Goal: Task Accomplishment & Management: Contribute content

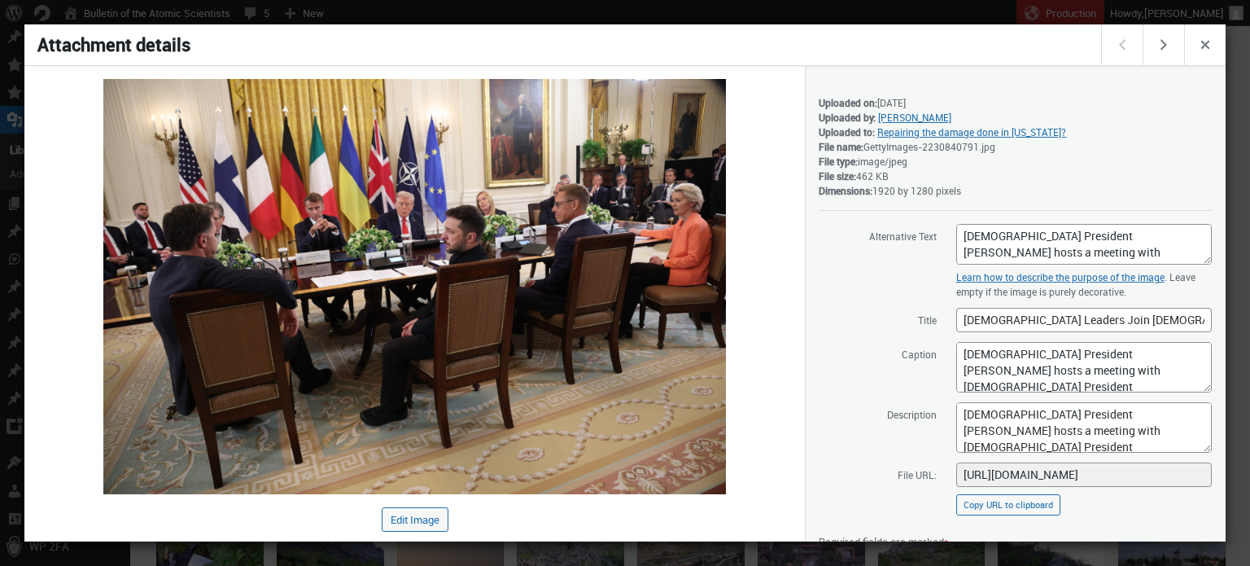
scroll to position [183, 0]
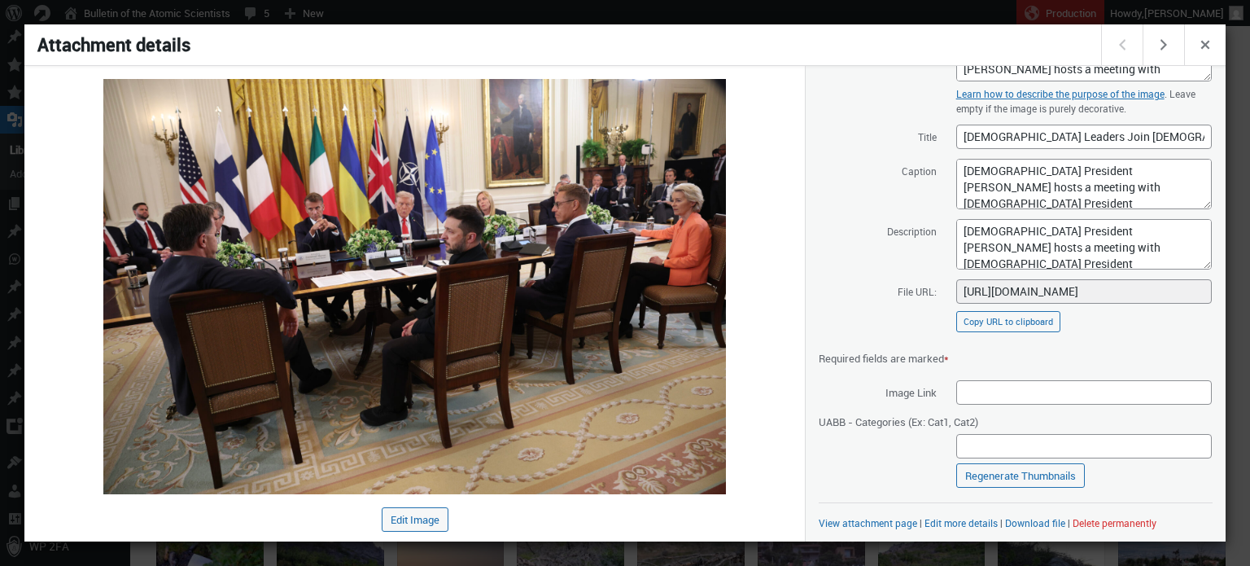
click at [253, 17] on div at bounding box center [625, 283] width 1250 height 566
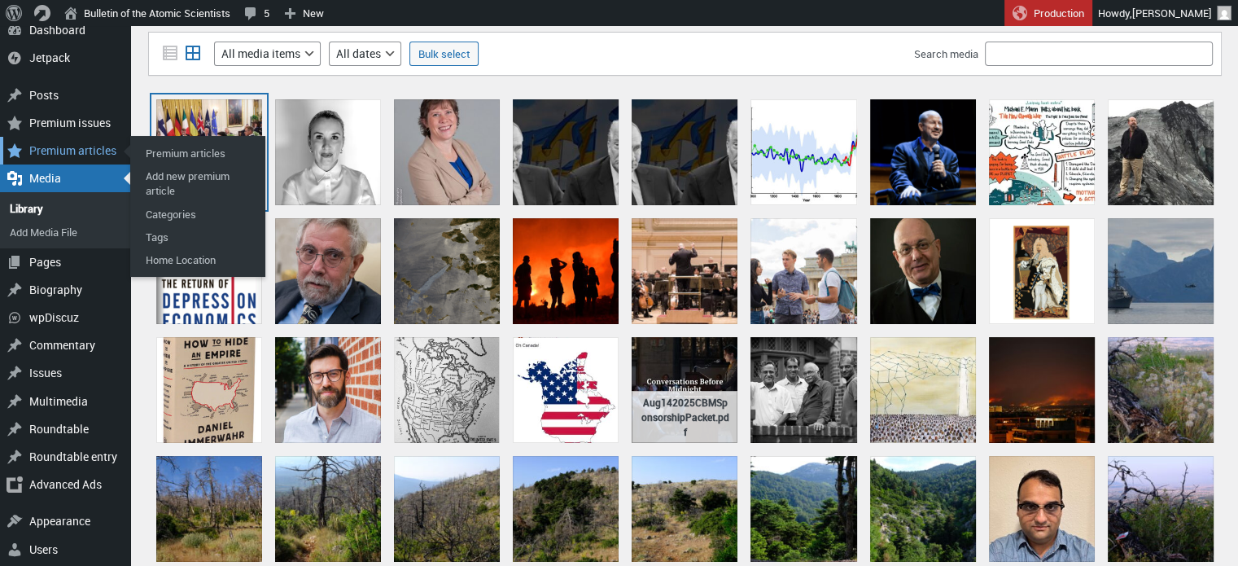
scroll to position [46, 0]
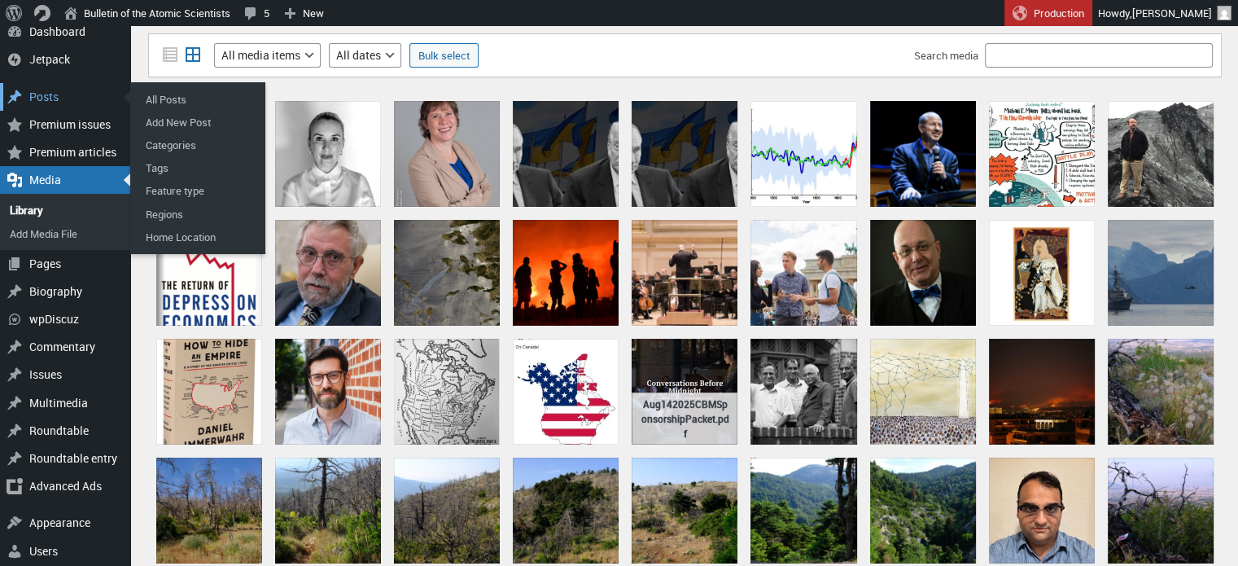
click at [51, 98] on div "Posts" at bounding box center [65, 97] width 130 height 28
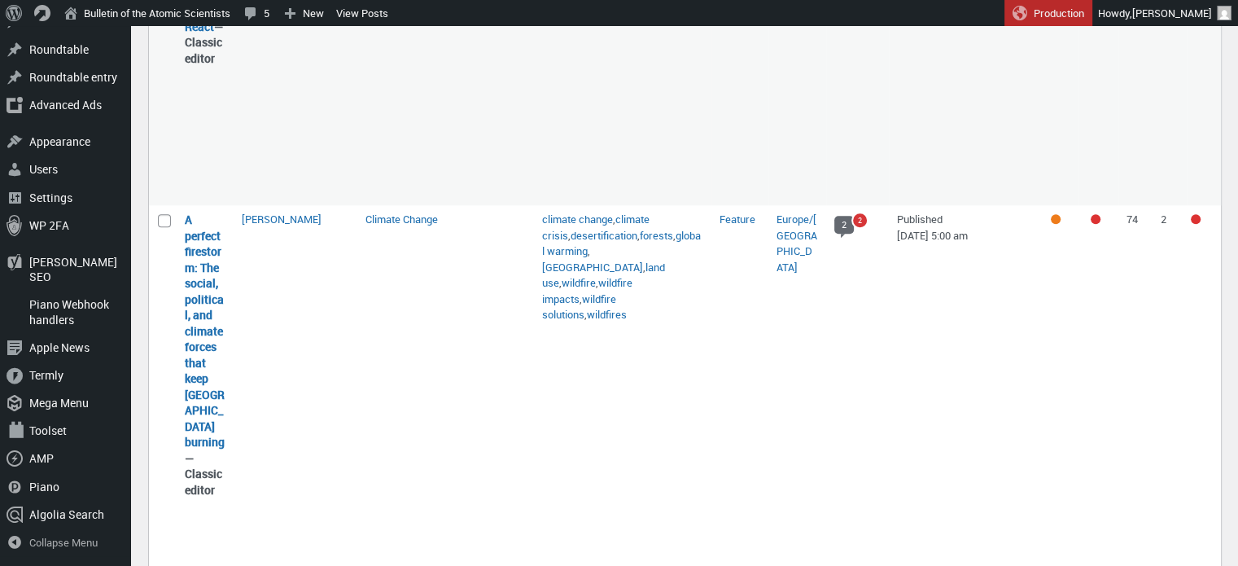
scroll to position [1784, 0]
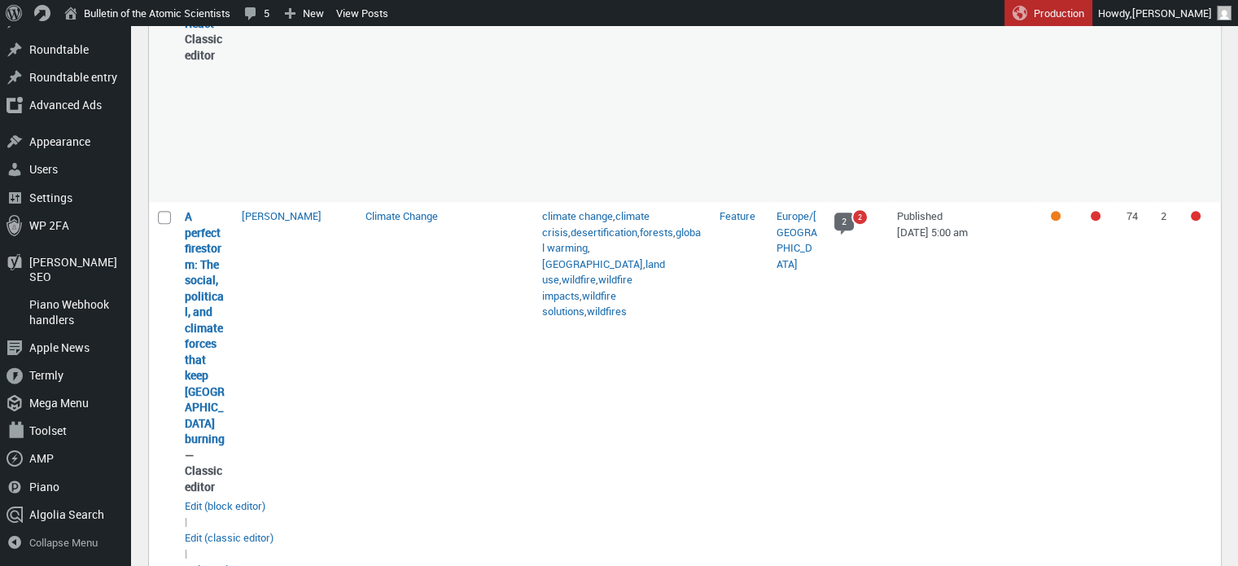
click at [234, 409] on td "Erik English" at bounding box center [296, 442] width 124 height 480
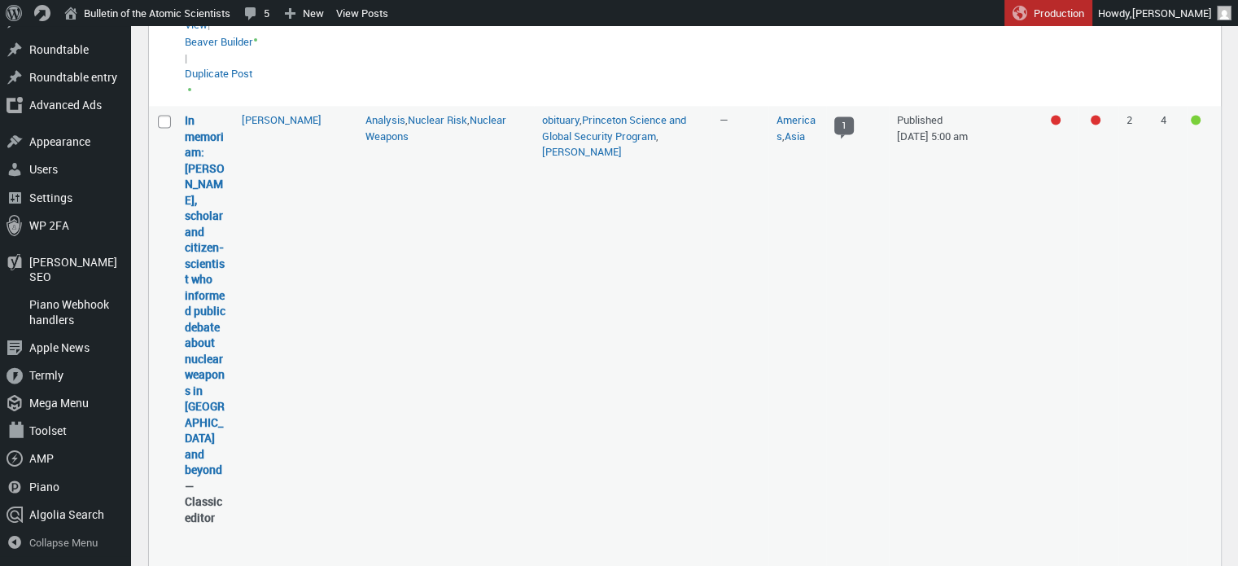
scroll to position [2363, 0]
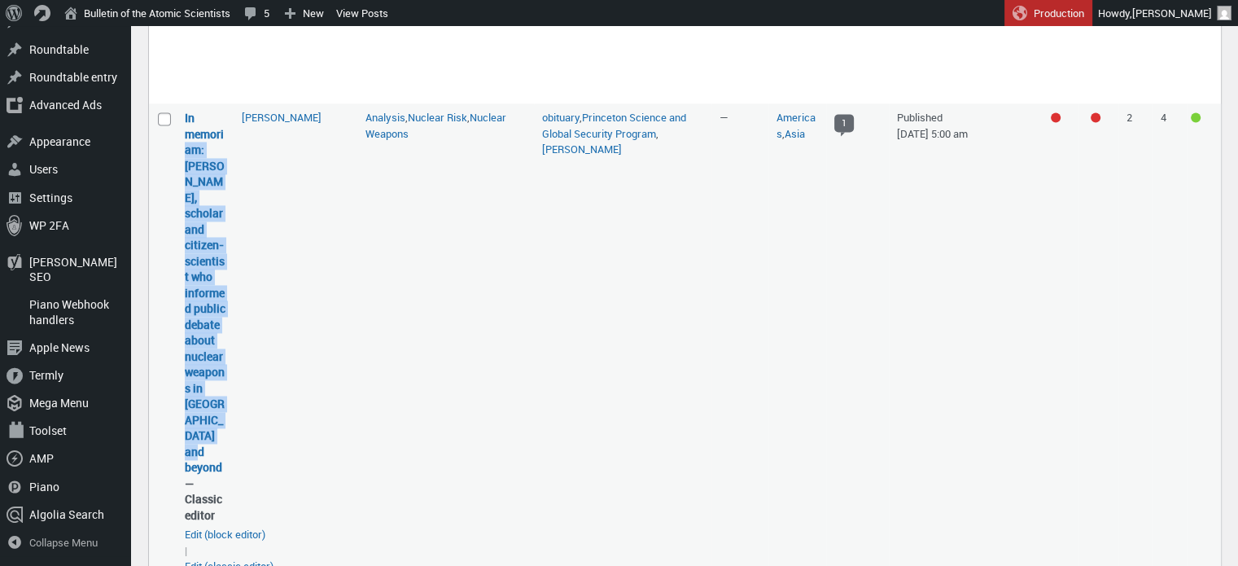
drag, startPoint x: 227, startPoint y: 418, endPoint x: 179, endPoint y: 111, distance: 311.4
click at [179, 111] on td "In memoriam: R. Rajaraman, scholar and citizen-scientist who informed public de…" at bounding box center [205, 382] width 57 height 558
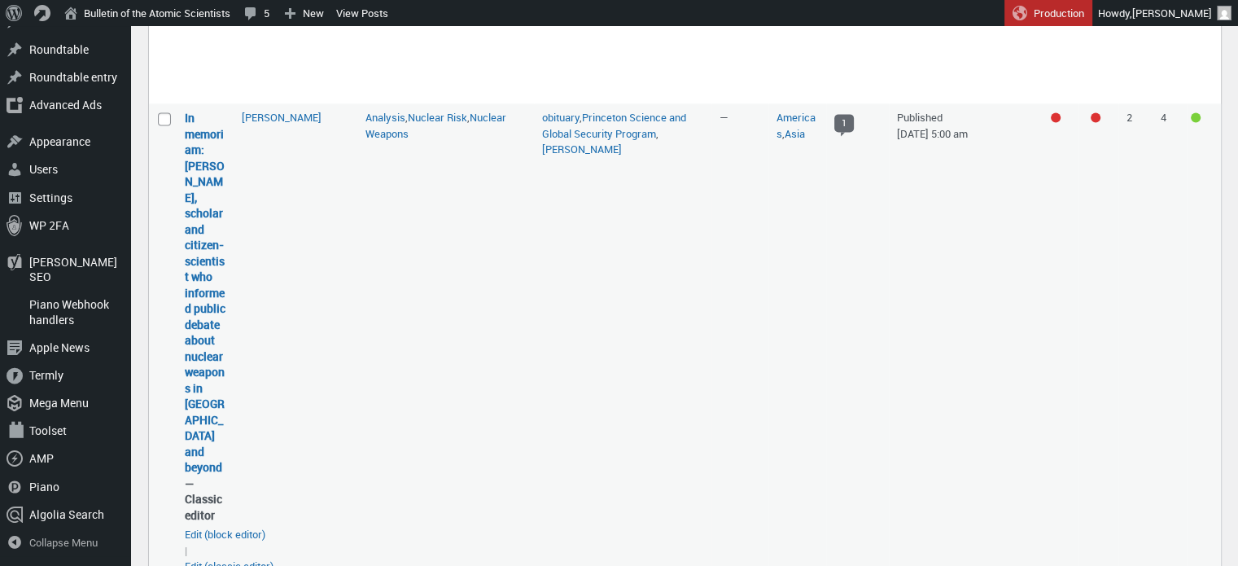
click at [332, 396] on td "John Mecklin" at bounding box center [296, 382] width 124 height 558
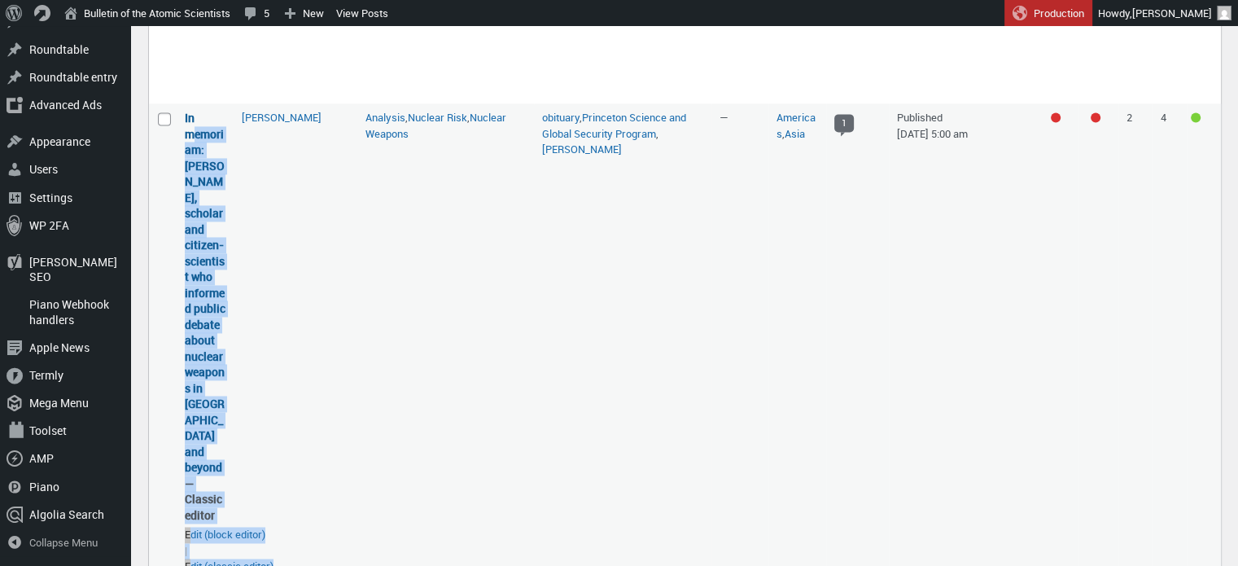
drag, startPoint x: 237, startPoint y: 417, endPoint x: 197, endPoint y: 103, distance: 315.9
click at [197, 103] on tr "Select In memoriam: R. Rajaraman, scholar and citizen-scientist who informed pu…" at bounding box center [685, 382] width 1072 height 558
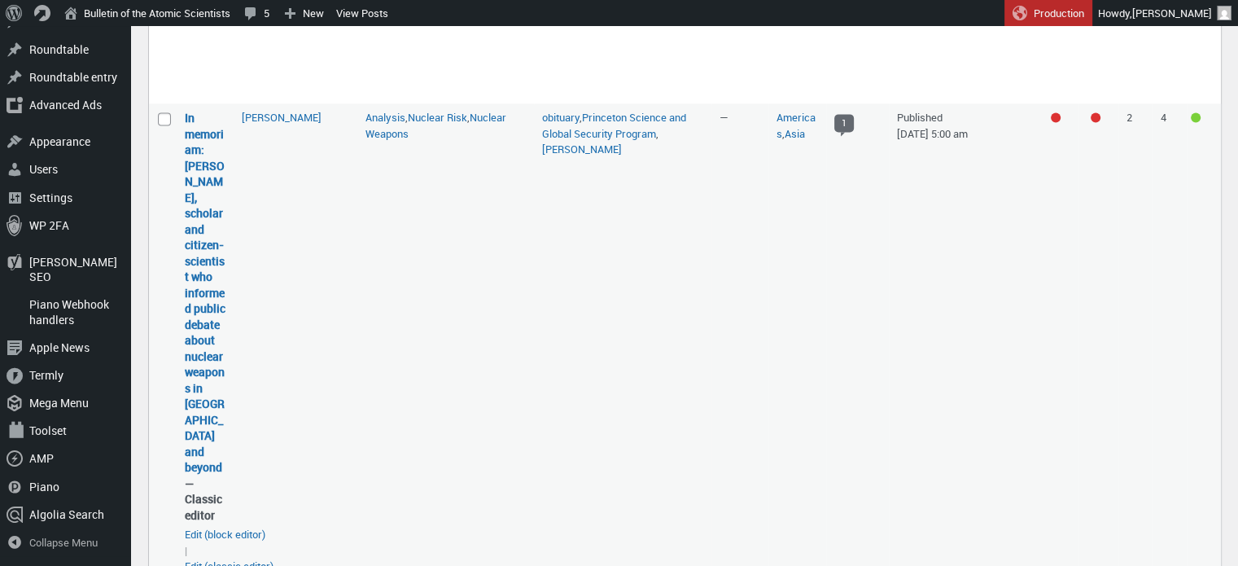
click at [334, 154] on td "John Mecklin" at bounding box center [296, 382] width 124 height 558
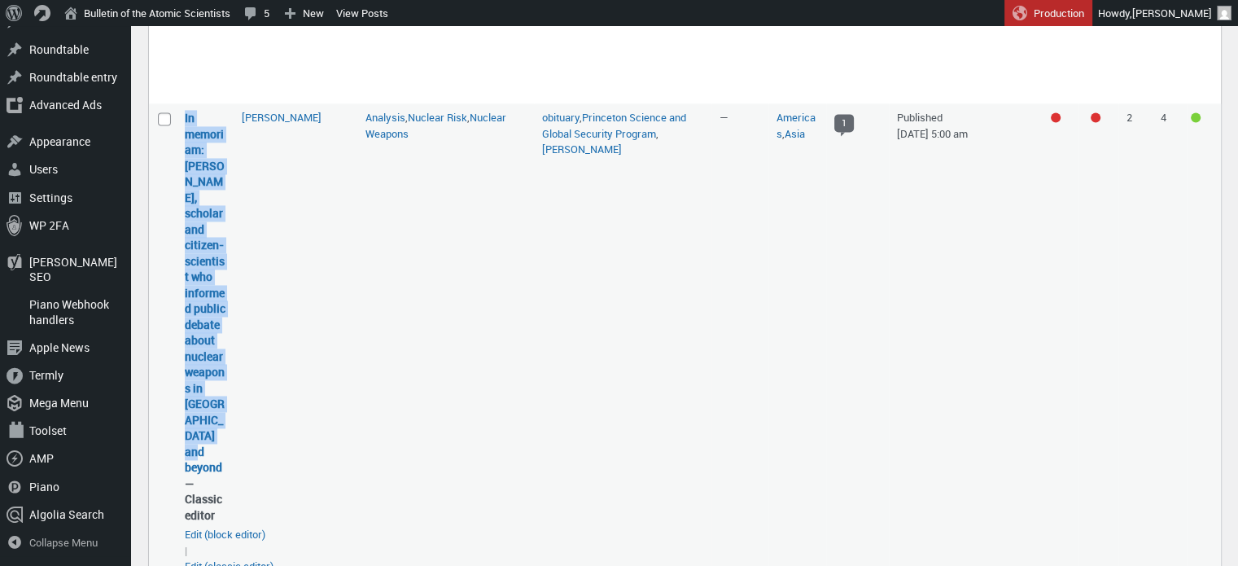
drag, startPoint x: 182, startPoint y: 81, endPoint x: 224, endPoint y: 420, distance: 341.1
click at [224, 420] on td "In memoriam: R. Rajaraman, scholar and citizen-scientist who informed public de…" at bounding box center [205, 382] width 57 height 558
copy link "In memoriam: R. Rajaraman, scholar and citizen-scientist who informed public de…"
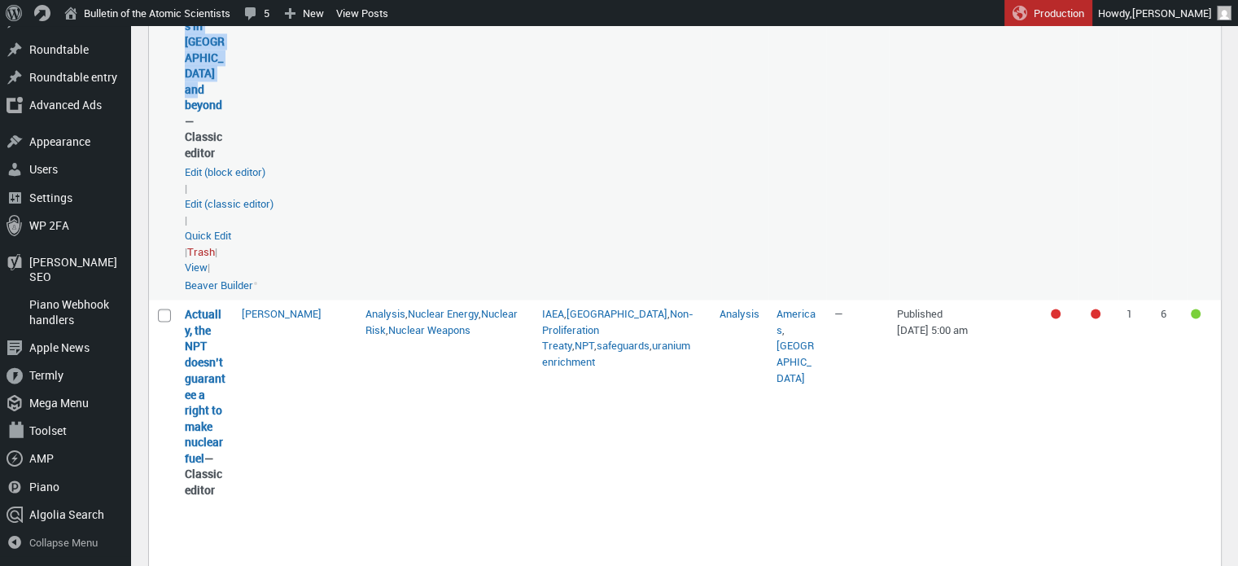
scroll to position [2816, 0]
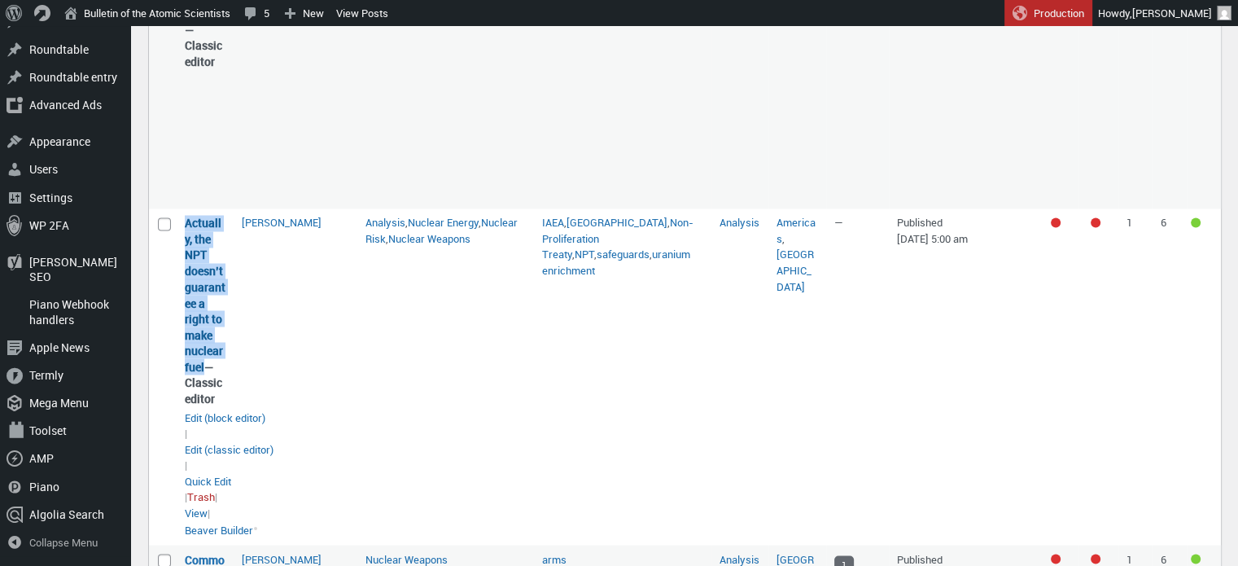
drag, startPoint x: 205, startPoint y: 316, endPoint x: 185, endPoint y: 176, distance: 141.5
click at [185, 215] on strong "Actually, the NPT doesn’t guarantee a right to make nuclear fuel — Classic edit…" at bounding box center [205, 310] width 41 height 190
copy link "Actually, the NPT doesn’t guarantee a right to make nuclear fuel"
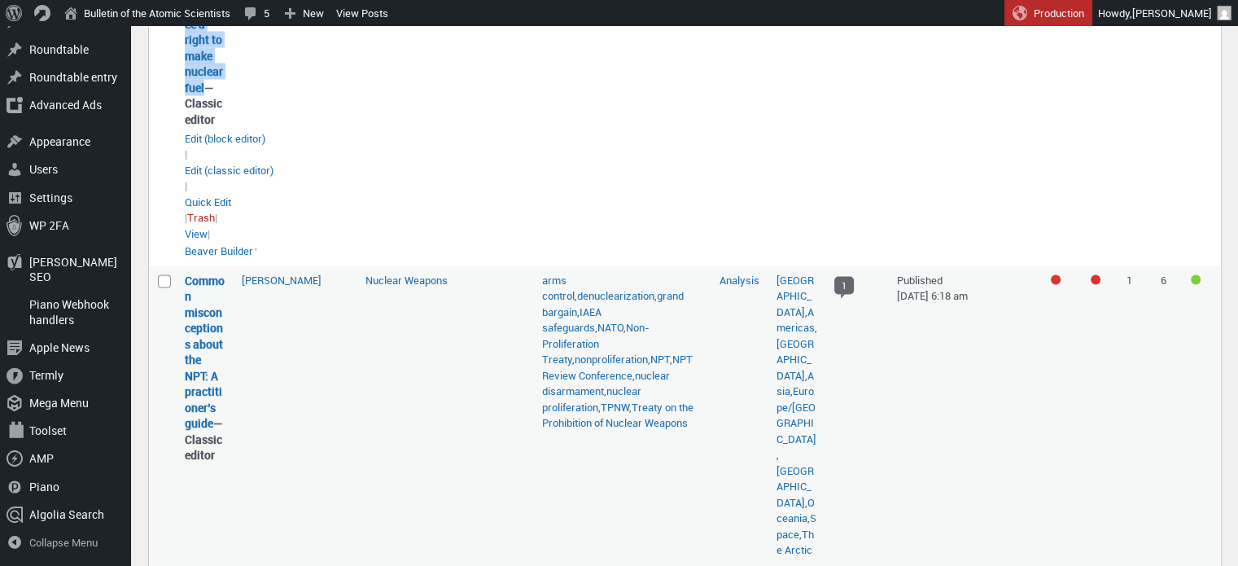
scroll to position [3148, 0]
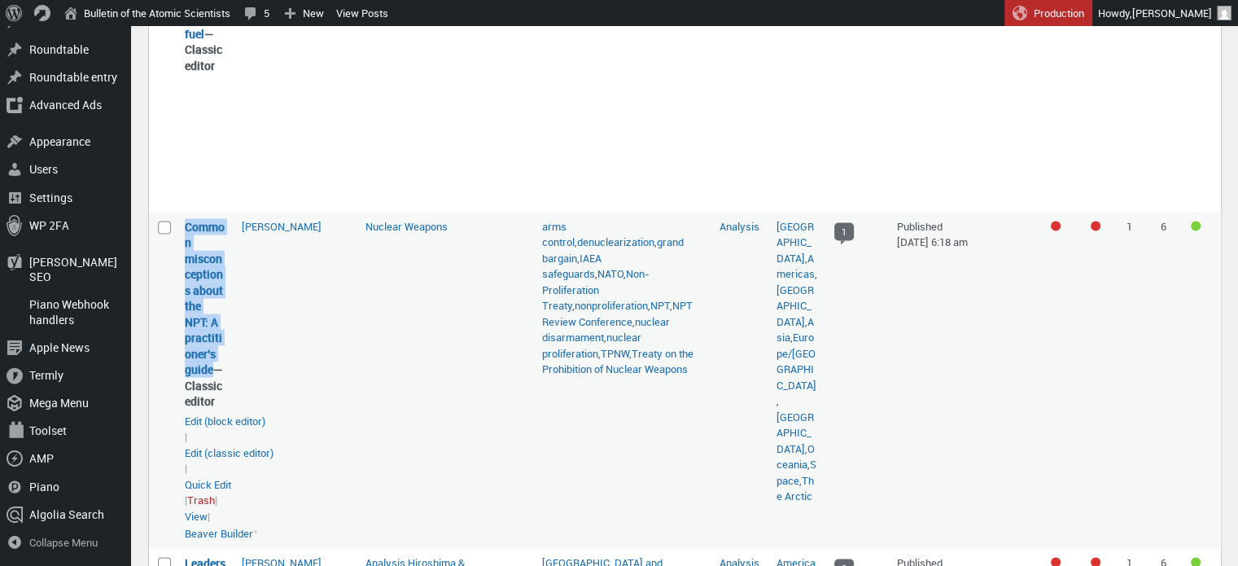
drag, startPoint x: 217, startPoint y: 319, endPoint x: 180, endPoint y: 173, distance: 151.0
click at [180, 212] on td "Common misconceptions about the NPT: A practitioner’s guide — Classic editor Co…" at bounding box center [205, 380] width 57 height 336
copy link "Common misconceptions about the NPT: A practitioner’s guide"
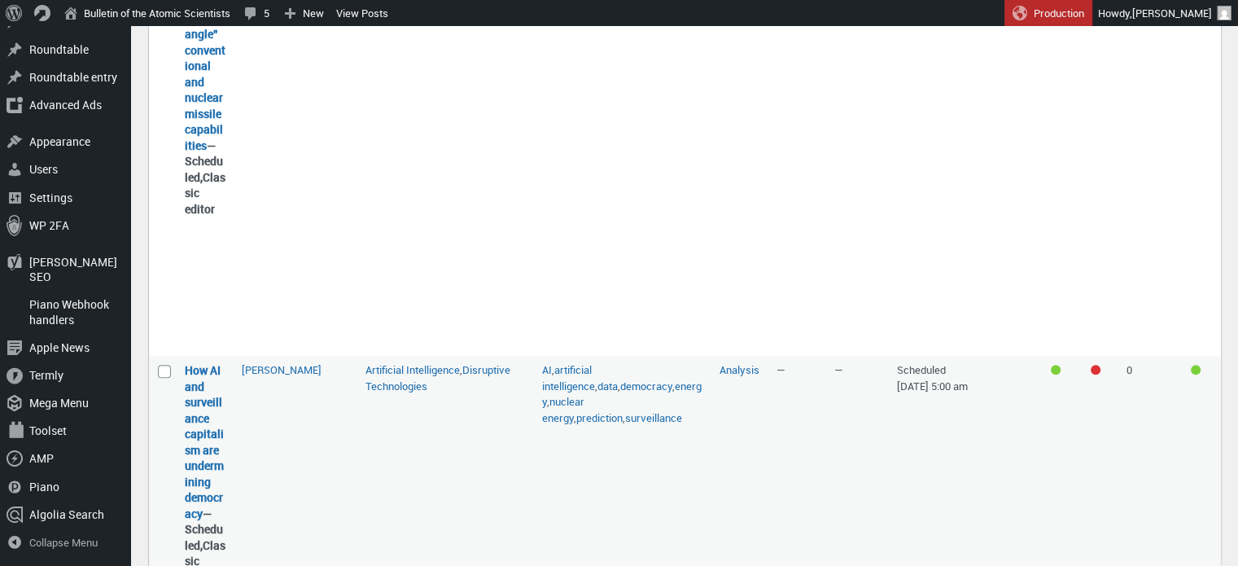
scroll to position [791, 0]
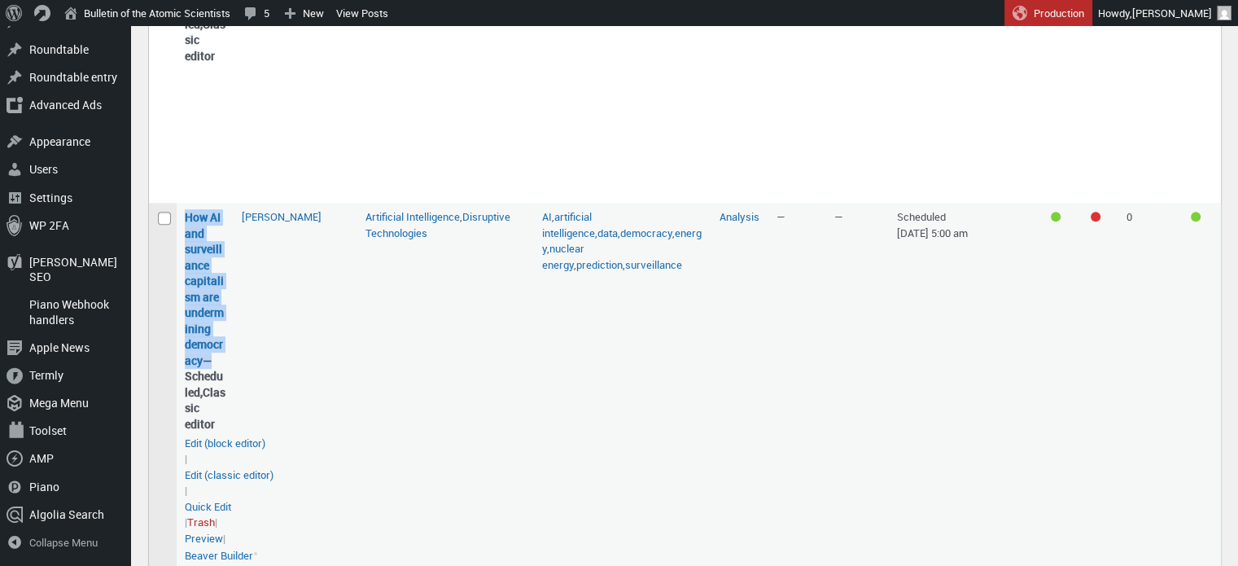
drag, startPoint x: 203, startPoint y: 385, endPoint x: 173, endPoint y: 264, distance: 124.8
click at [173, 264] on tr "Select How AI and surveillance capitalism are undermining democracy “How AI and…" at bounding box center [685, 387] width 1072 height 368
copy tr "Select How AI and surveillance capitalism are undermining democracy “How AI and…"
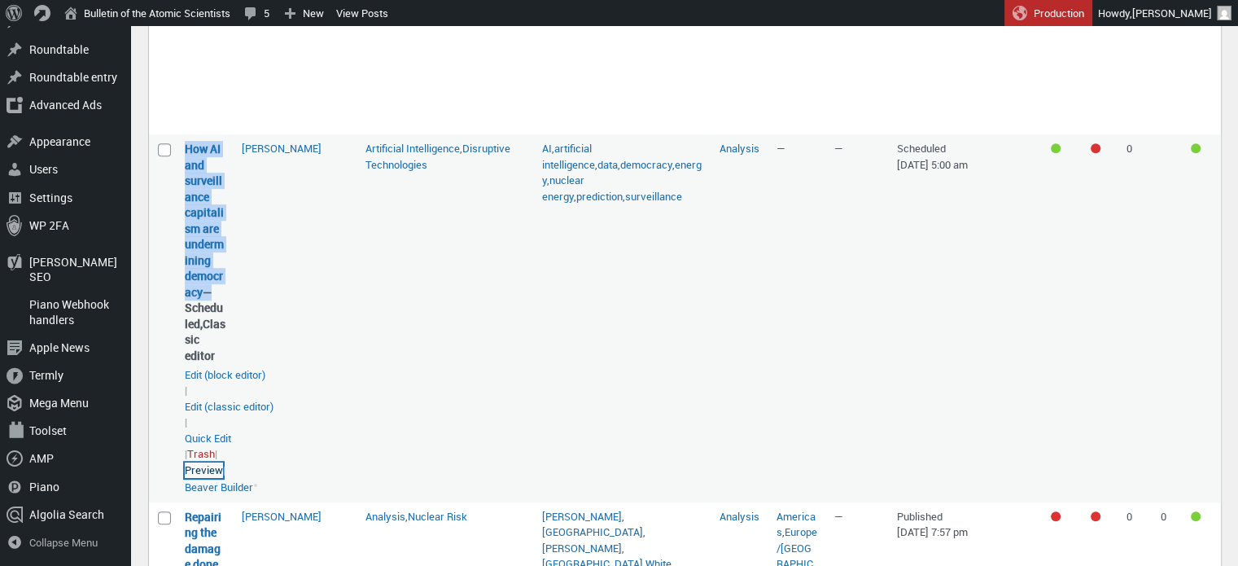
click at [201, 479] on link "Preview" at bounding box center [204, 470] width 38 height 16
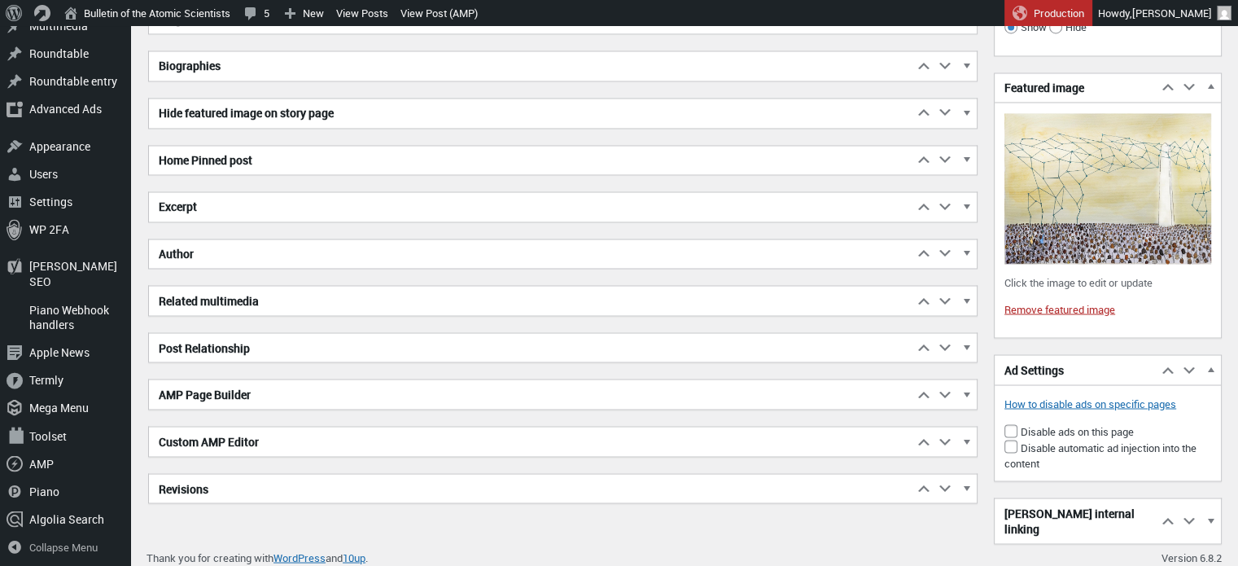
scroll to position [2780, 0]
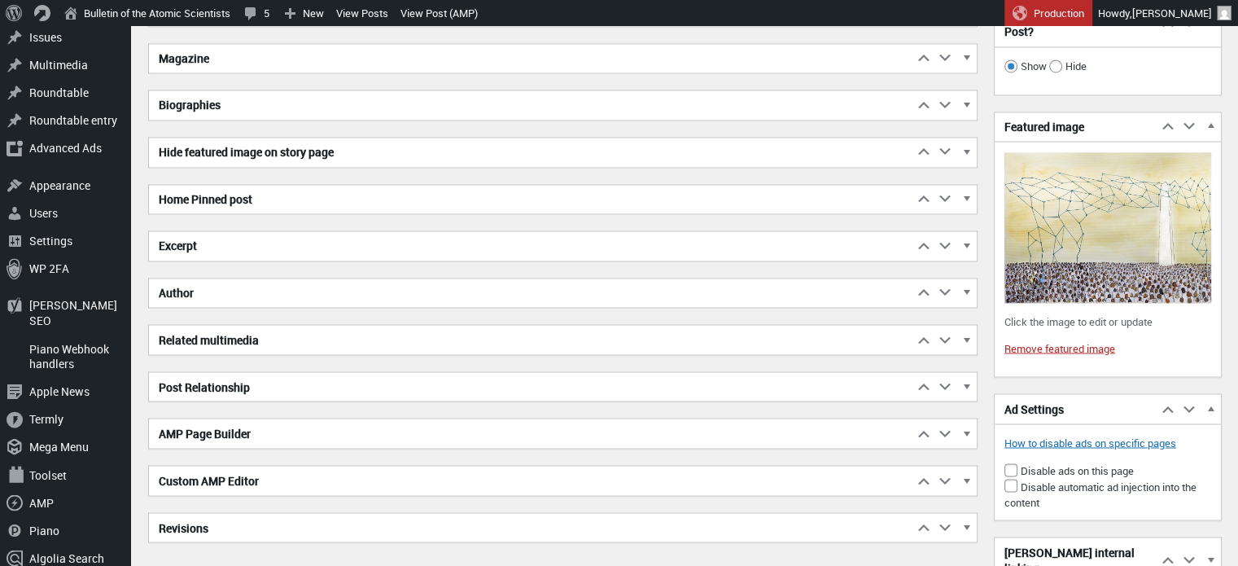
click at [423, 257] on div "Yoast SEO Premium Move up Move Yoast SEO Premium box up Move down Move Yoast SE…" at bounding box center [562, 198] width 829 height 687
click at [420, 256] on div "Yoast SEO Premium Move up Move Yoast SEO Premium box up Move down Move Yoast SE…" at bounding box center [562, 198] width 829 height 687
click at [417, 253] on h2 "Excerpt" at bounding box center [531, 245] width 764 height 29
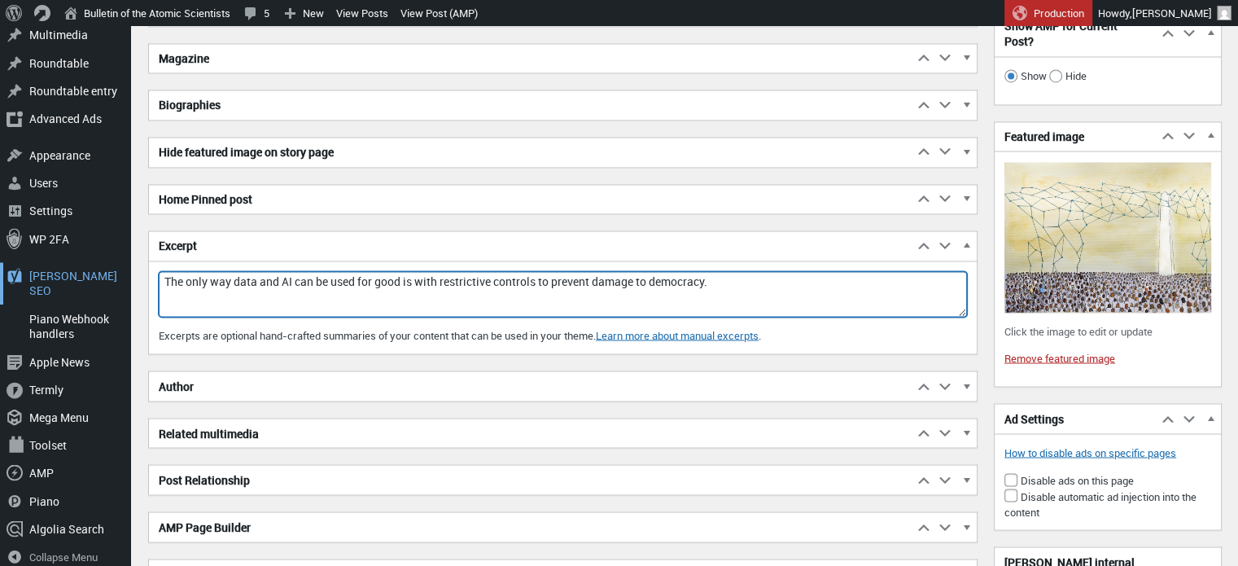
drag, startPoint x: 730, startPoint y: 279, endPoint x: 120, endPoint y: 277, distance: 610.5
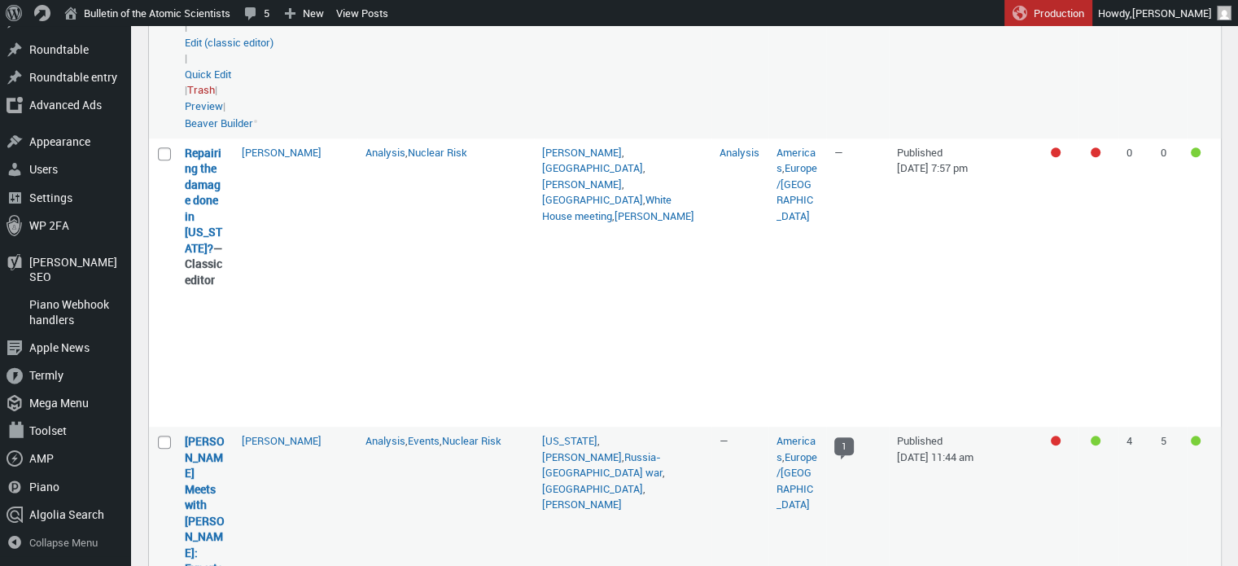
scroll to position [1253, 0]
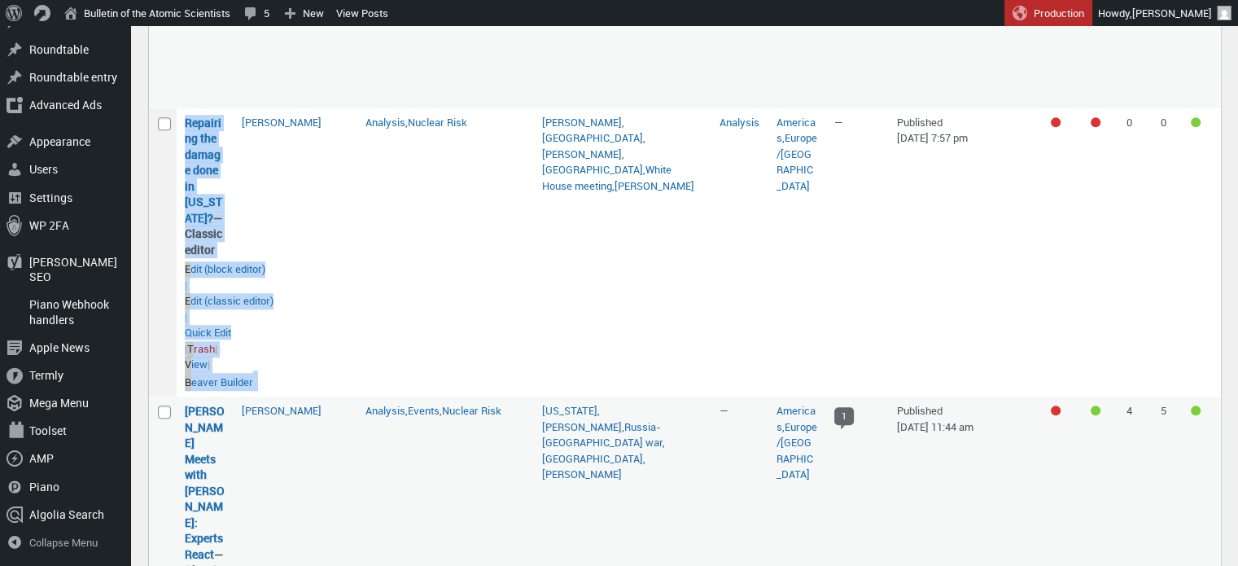
drag, startPoint x: 241, startPoint y: 247, endPoint x: 175, endPoint y: 161, distance: 108.6
click at [175, 161] on tr "Select Repairing the damage done in Alaska? “Repairing the damage done in Alask…" at bounding box center [685, 252] width 1072 height 288
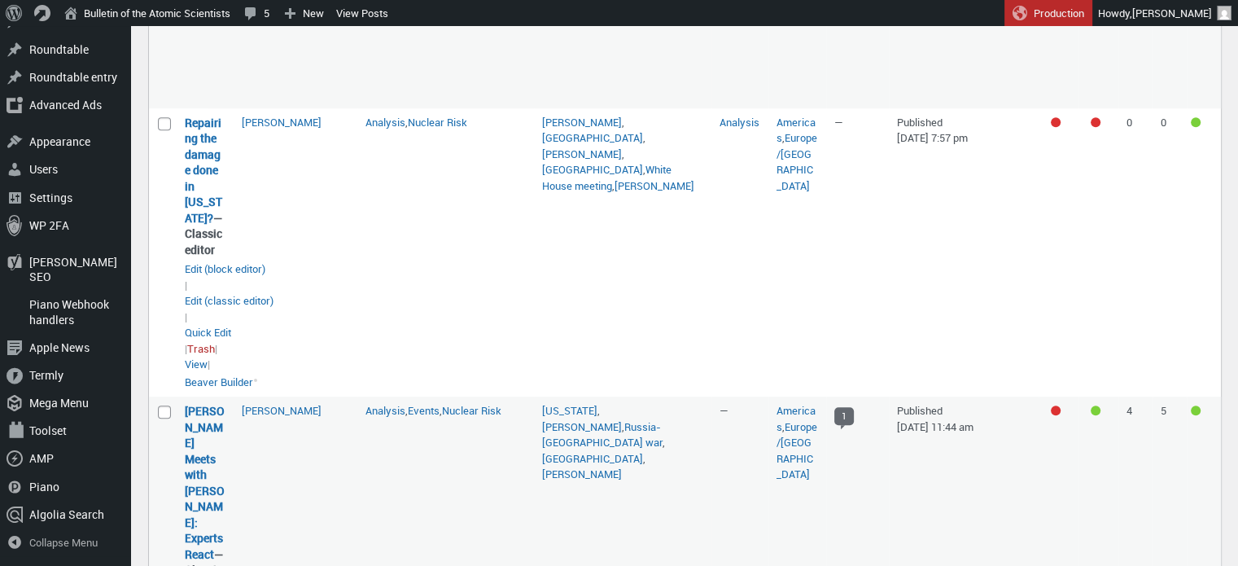
click at [295, 239] on td "[PERSON_NAME]" at bounding box center [296, 252] width 124 height 288
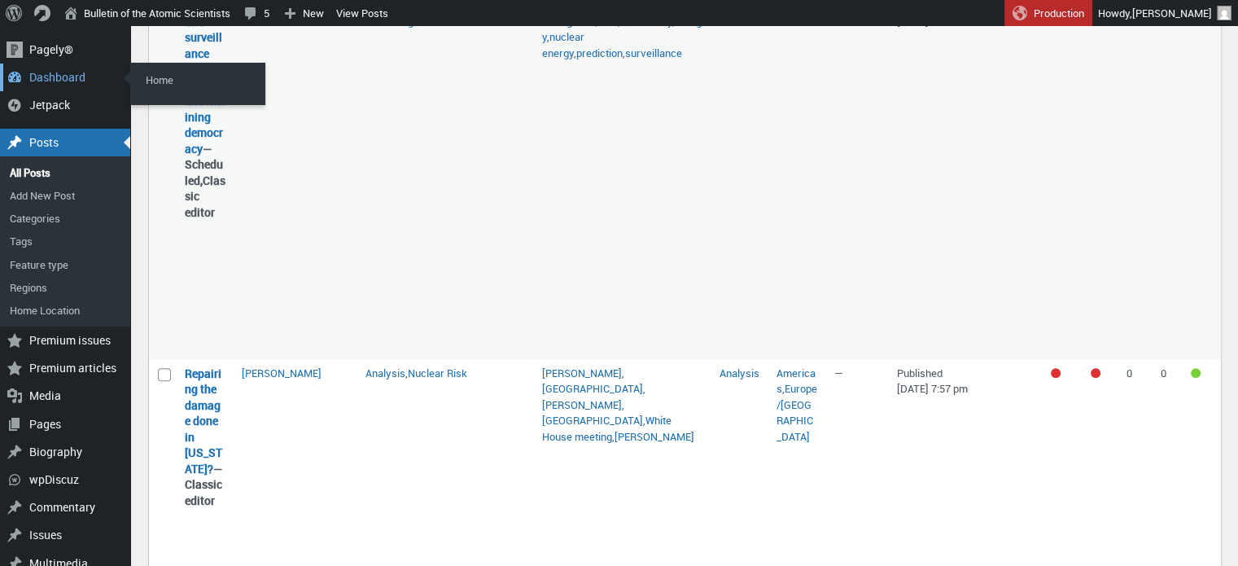
scroll to position [733, 0]
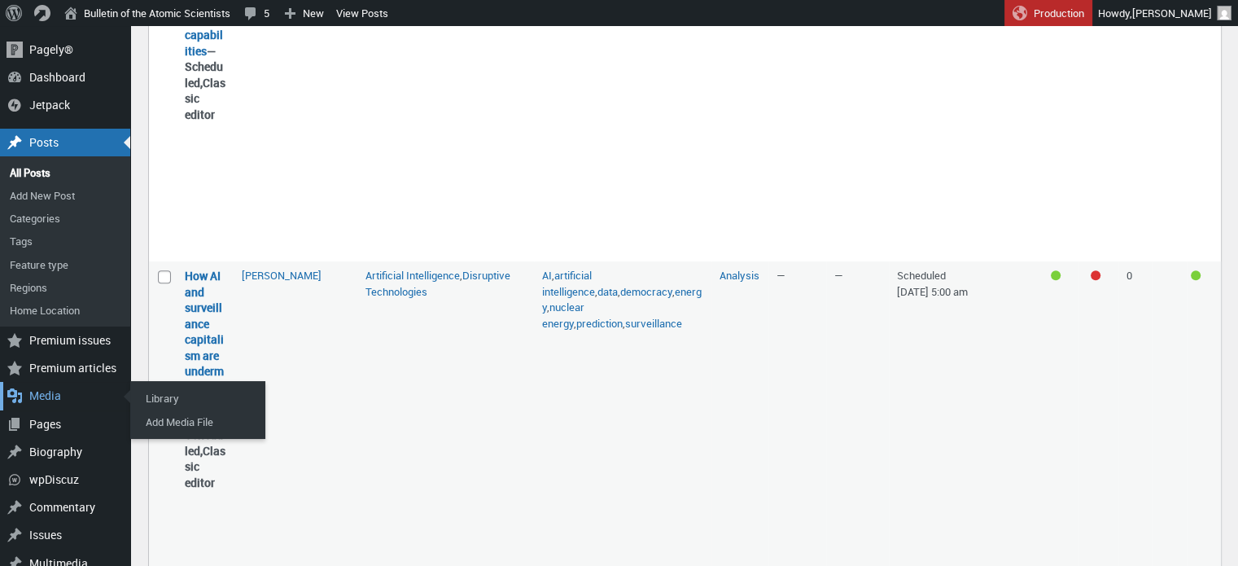
click at [55, 396] on div "Media" at bounding box center [65, 396] width 130 height 28
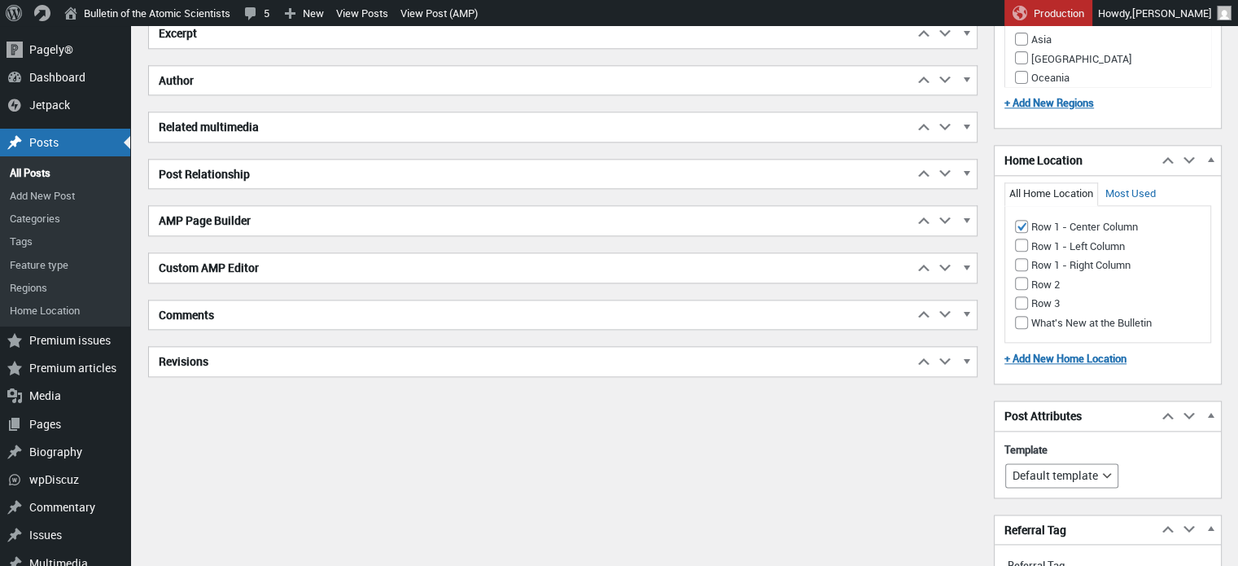
scroll to position [1806, 0]
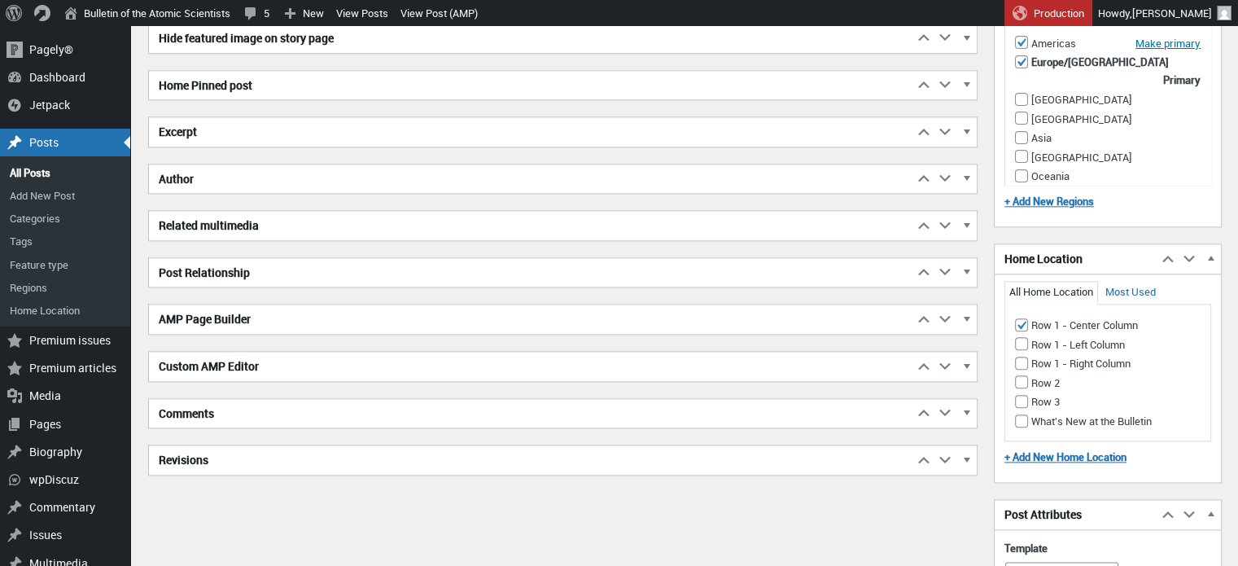
click at [417, 135] on h2 "Excerpt" at bounding box center [531, 131] width 764 height 29
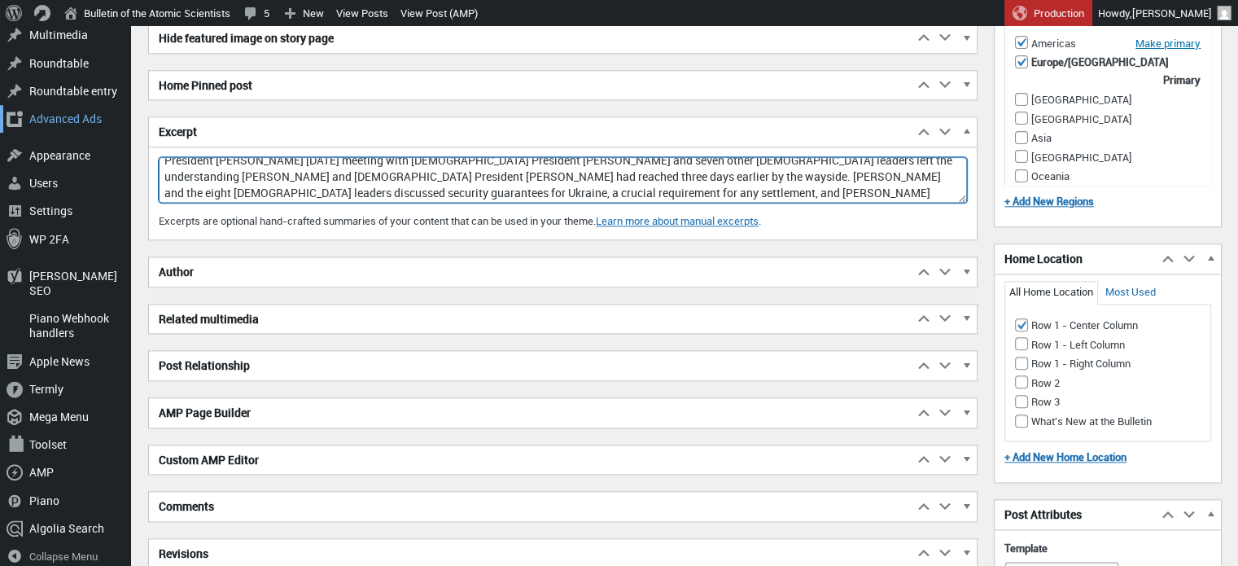
scroll to position [0, 0]
drag, startPoint x: 730, startPoint y: 188, endPoint x: 104, endPoint y: 107, distance: 631.2
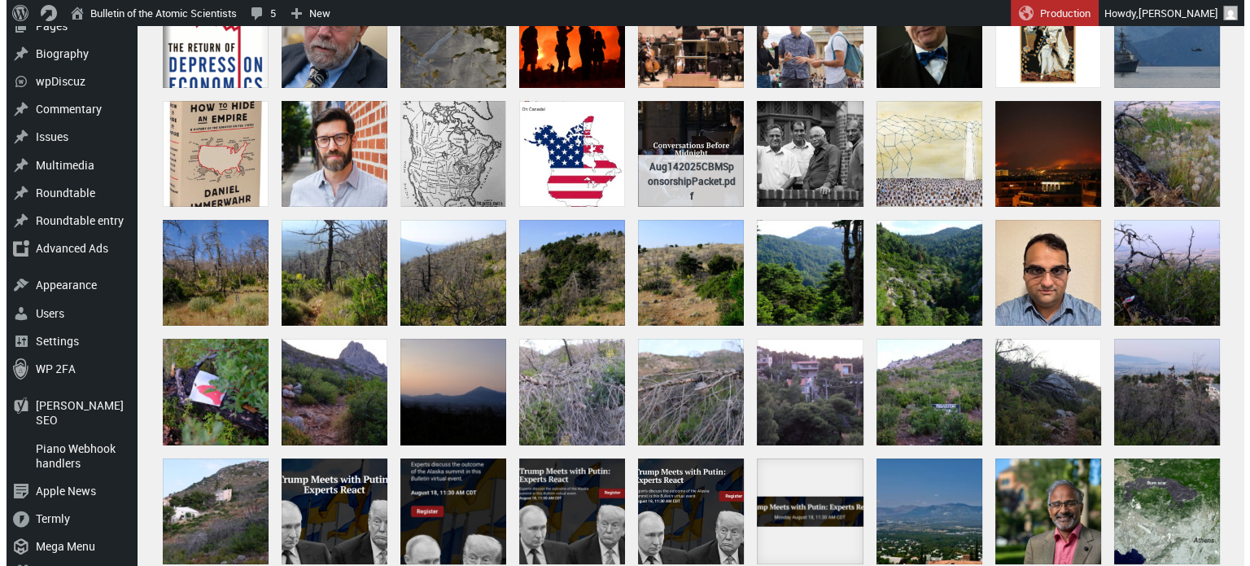
scroll to position [273, 0]
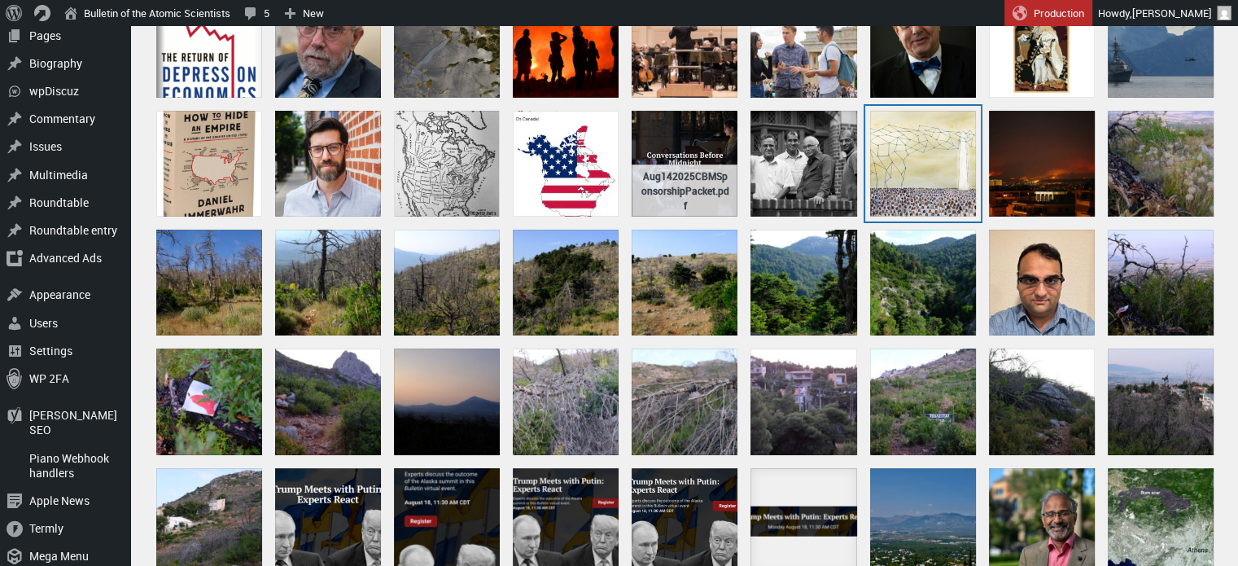
click at [905, 155] on div "jamillah-knowles_we-and-ai_ivory-tower-ai-2_3337x2434" at bounding box center [923, 164] width 106 height 106
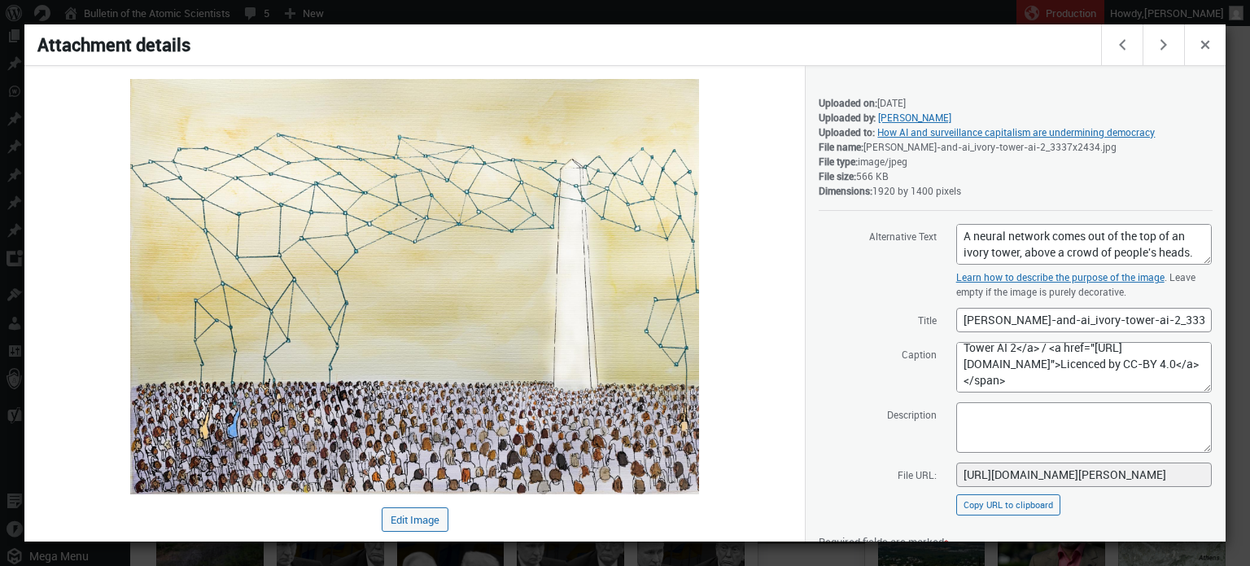
scroll to position [183, 0]
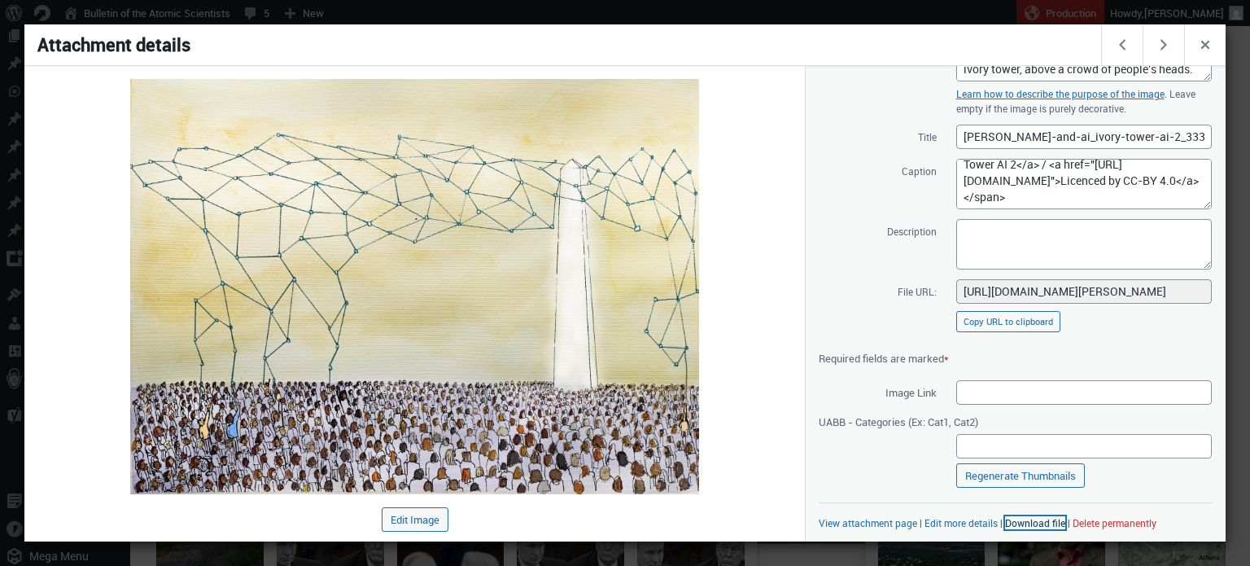
click at [1006, 524] on link "Download file" at bounding box center [1035, 522] width 60 height 13
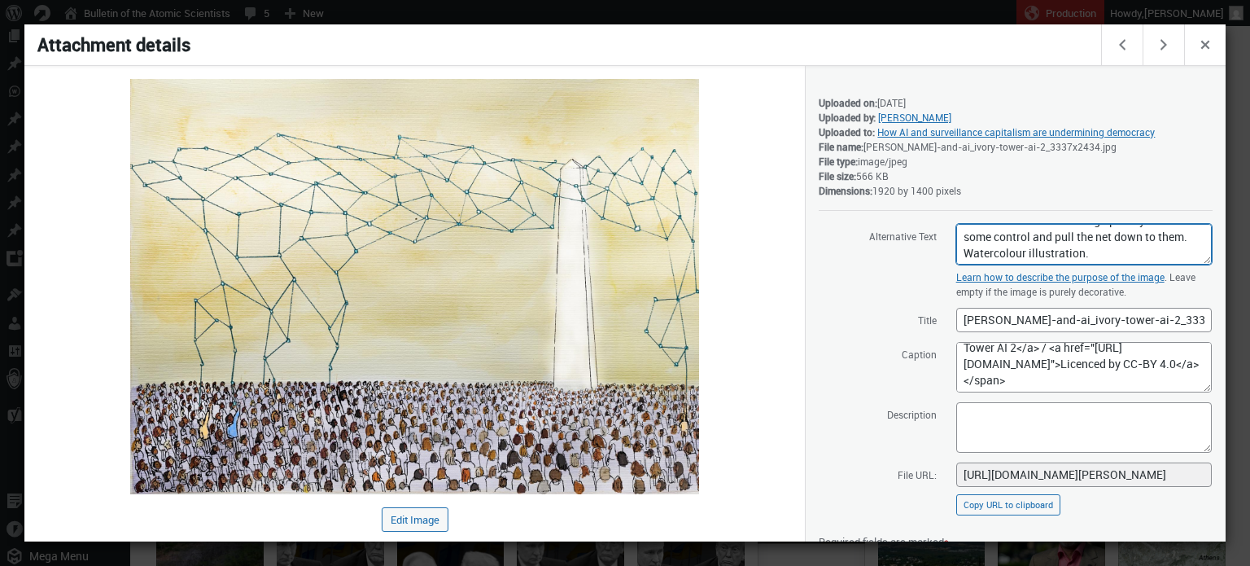
scroll to position [0, 0]
drag, startPoint x: 1159, startPoint y: 256, endPoint x: 920, endPoint y: 227, distance: 241.0
click at [920, 227] on span "Alternative Text A neural network comes out of the top of an ivory tower, above…" at bounding box center [1016, 244] width 394 height 42
click at [1070, 243] on textarea "A neural network comes out of the top of an ivory tower, above a crowd of peopl…" at bounding box center [1084, 244] width 256 height 41
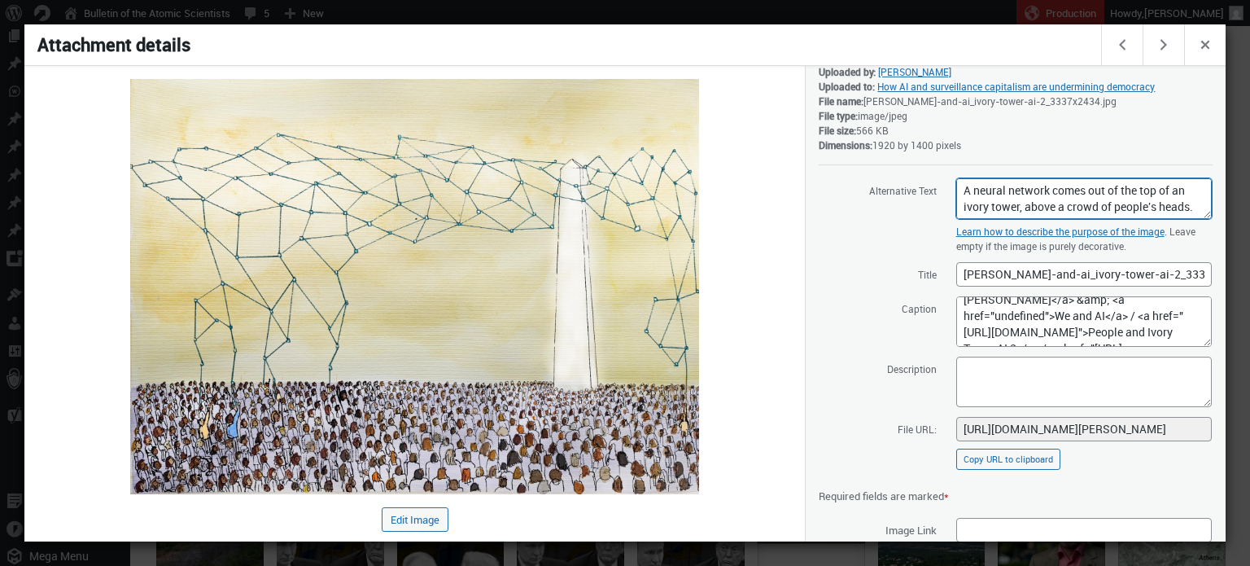
scroll to position [46, 0]
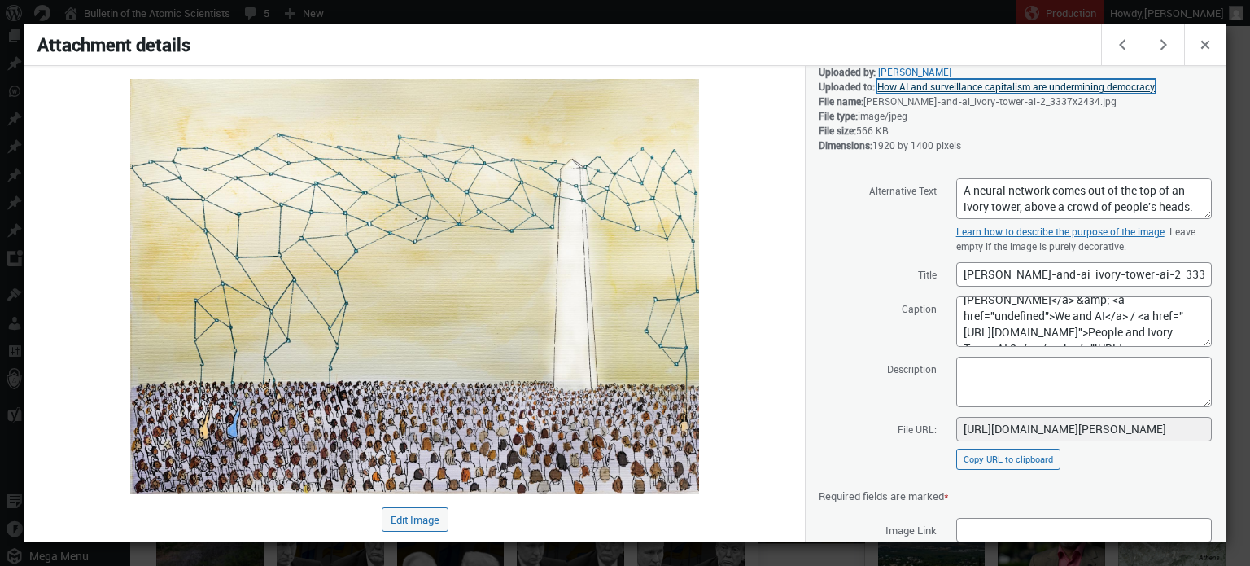
click at [914, 90] on link "How AI and surveillance capitalism are undermining democracy" at bounding box center [1016, 86] width 278 height 13
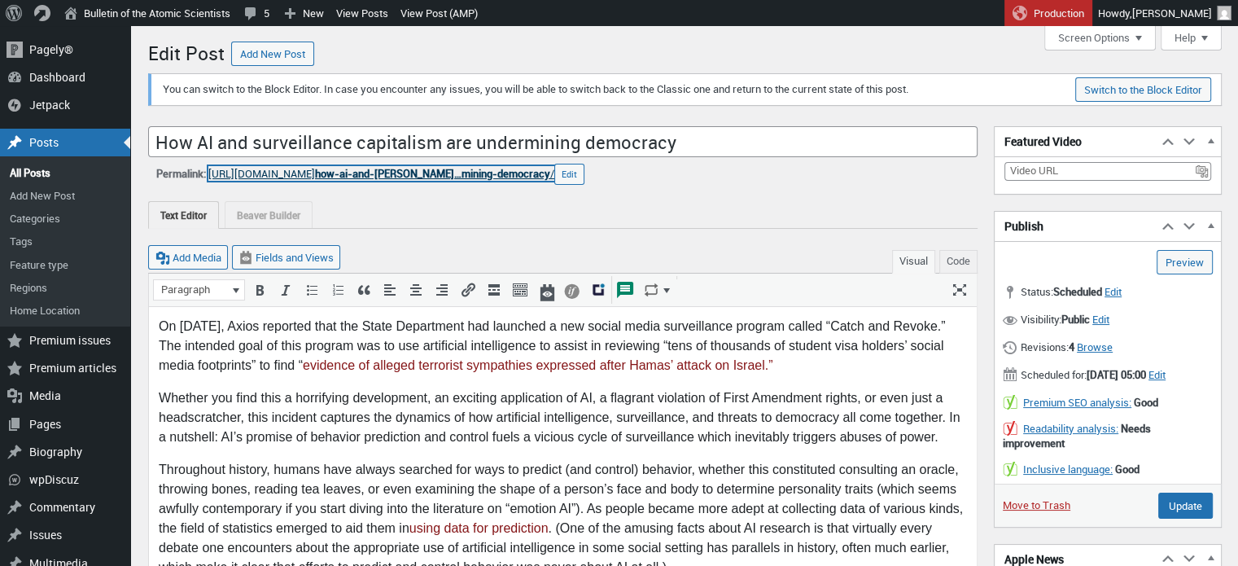
click at [459, 171] on span "how-ai-and-[PERSON_NAME]…mining-democracy" at bounding box center [432, 173] width 235 height 15
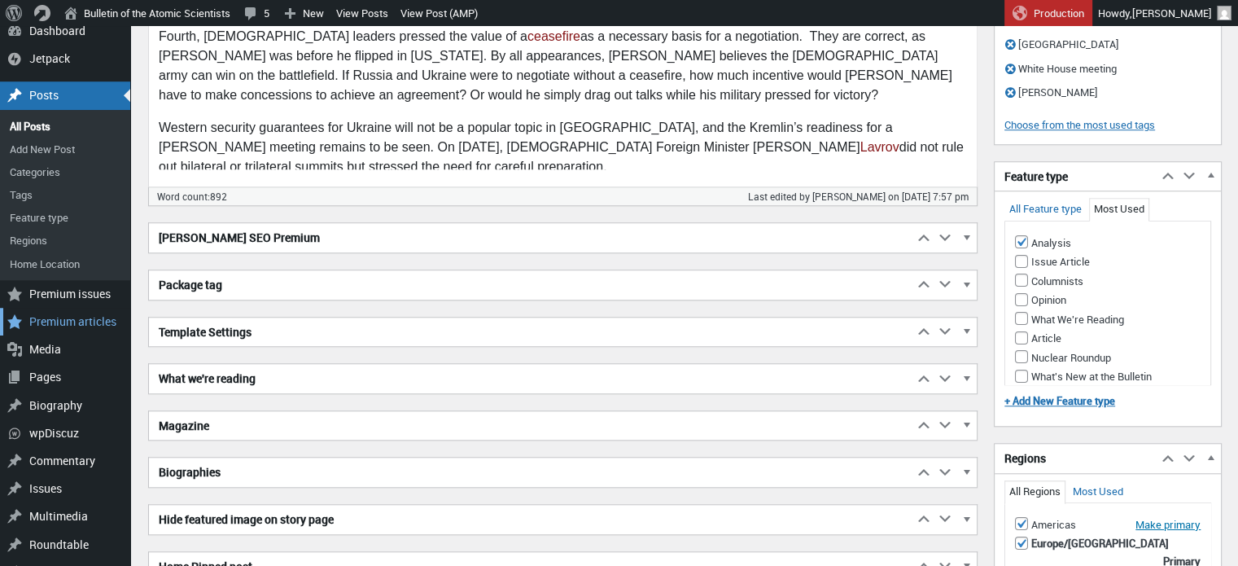
scroll to position [1326, 0]
click at [55, 90] on div "Posts" at bounding box center [65, 95] width 130 height 28
click at [32, 101] on div "Posts" at bounding box center [65, 95] width 130 height 28
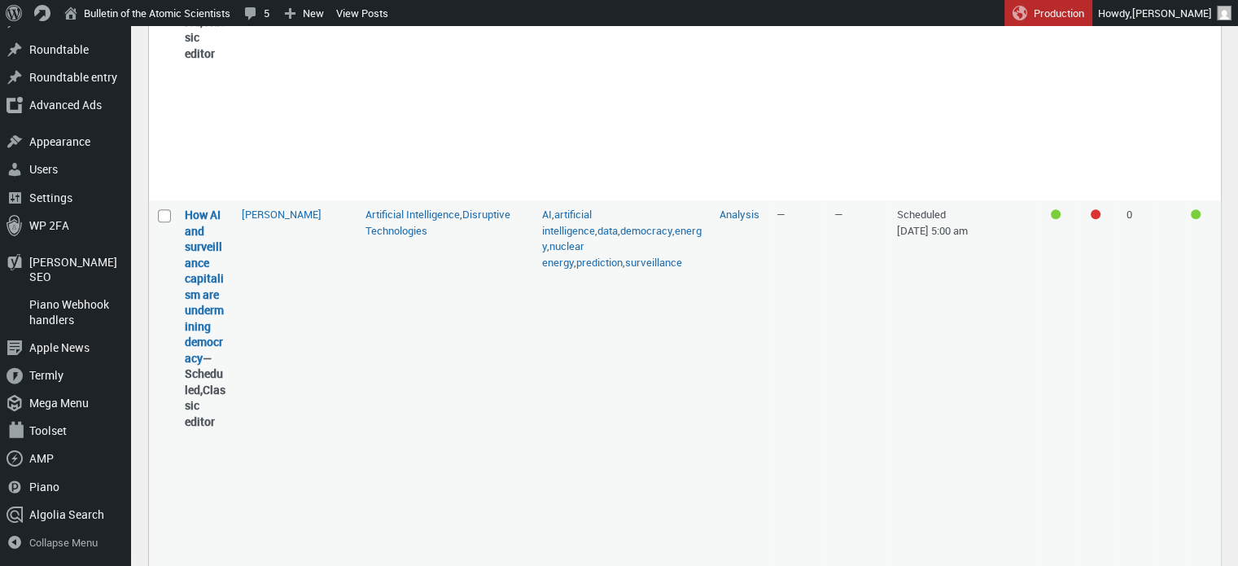
scroll to position [798, 0]
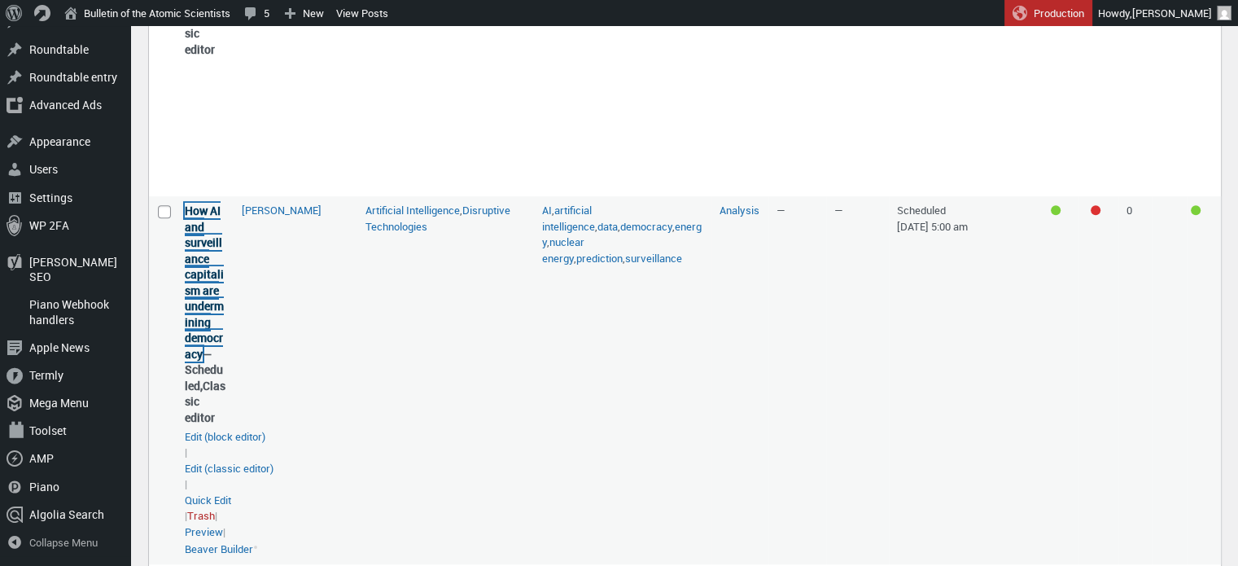
click at [194, 335] on link "How AI and surveillance capitalism are undermining democracy" at bounding box center [204, 282] width 39 height 159
